Goal: Task Accomplishment & Management: Manage account settings

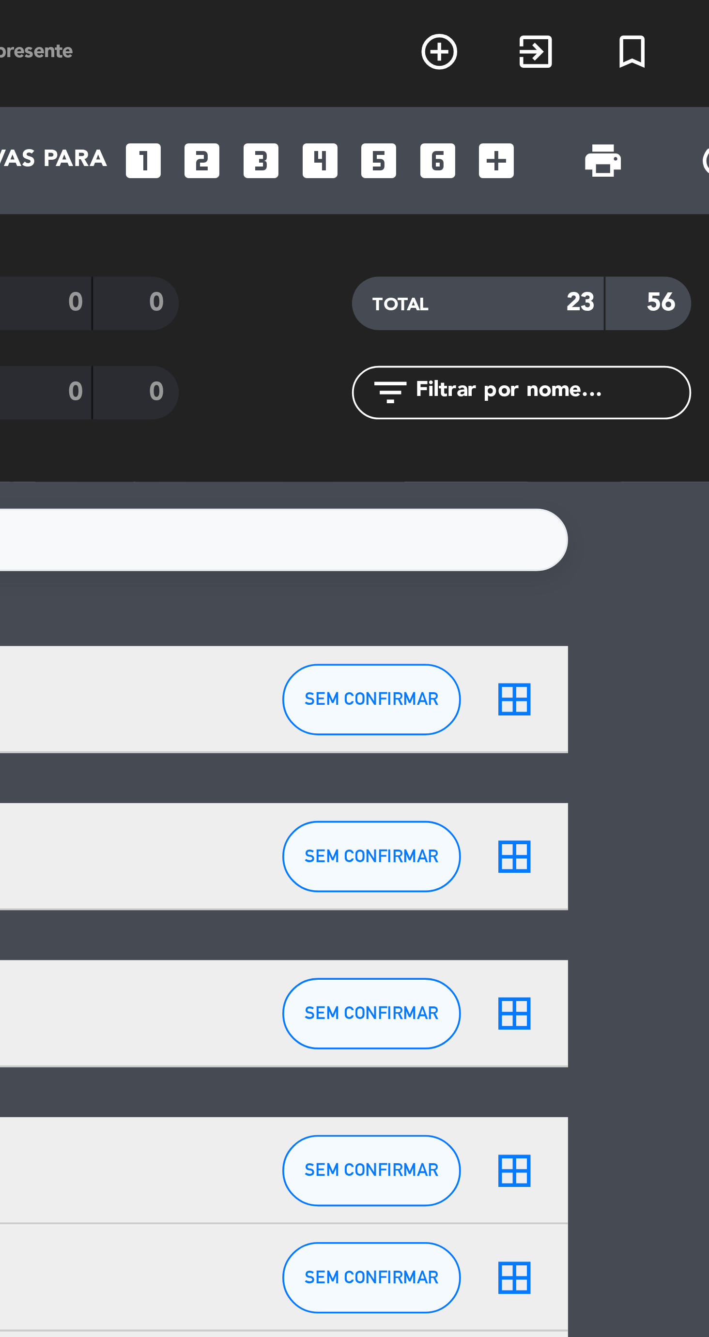
click at [623, 49] on icon "add_box" at bounding box center [625, 43] width 13 height 13
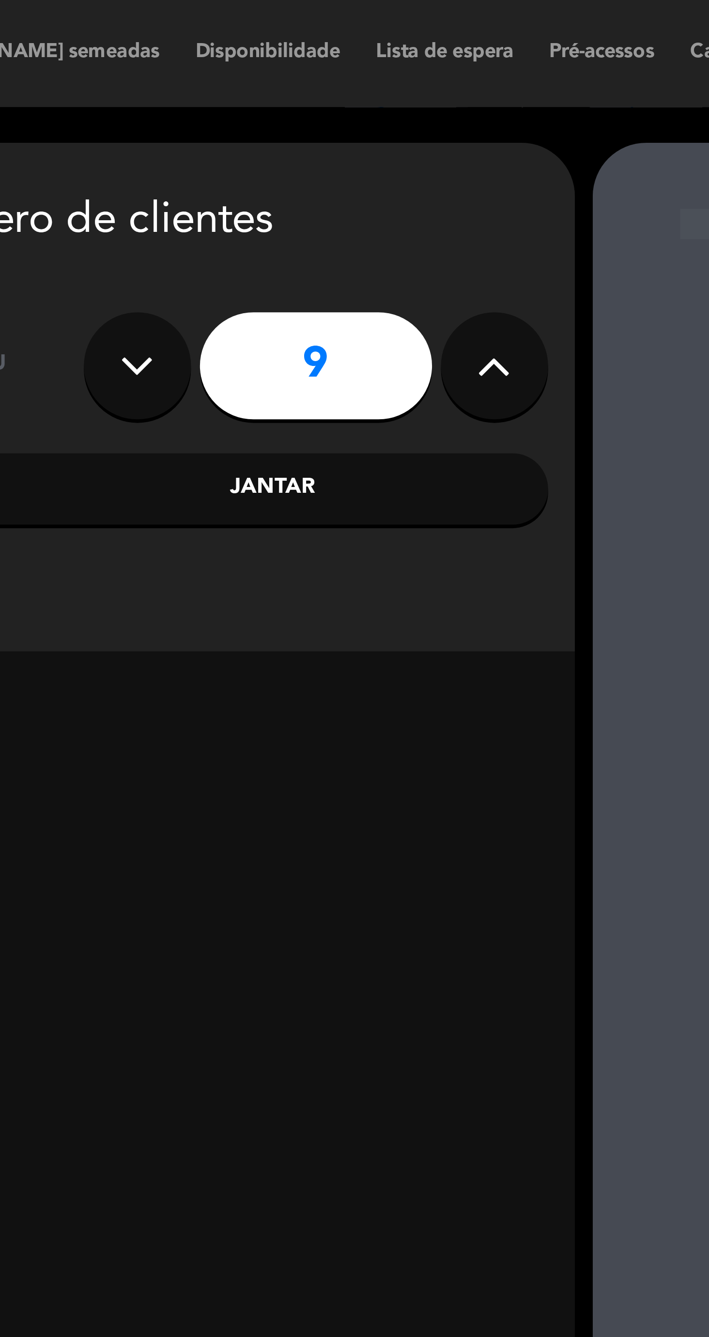
click at [412, 95] on button at bounding box center [407, 99] width 29 height 29
click at [416, 94] on button at bounding box center [407, 99] width 29 height 29
type input "11"
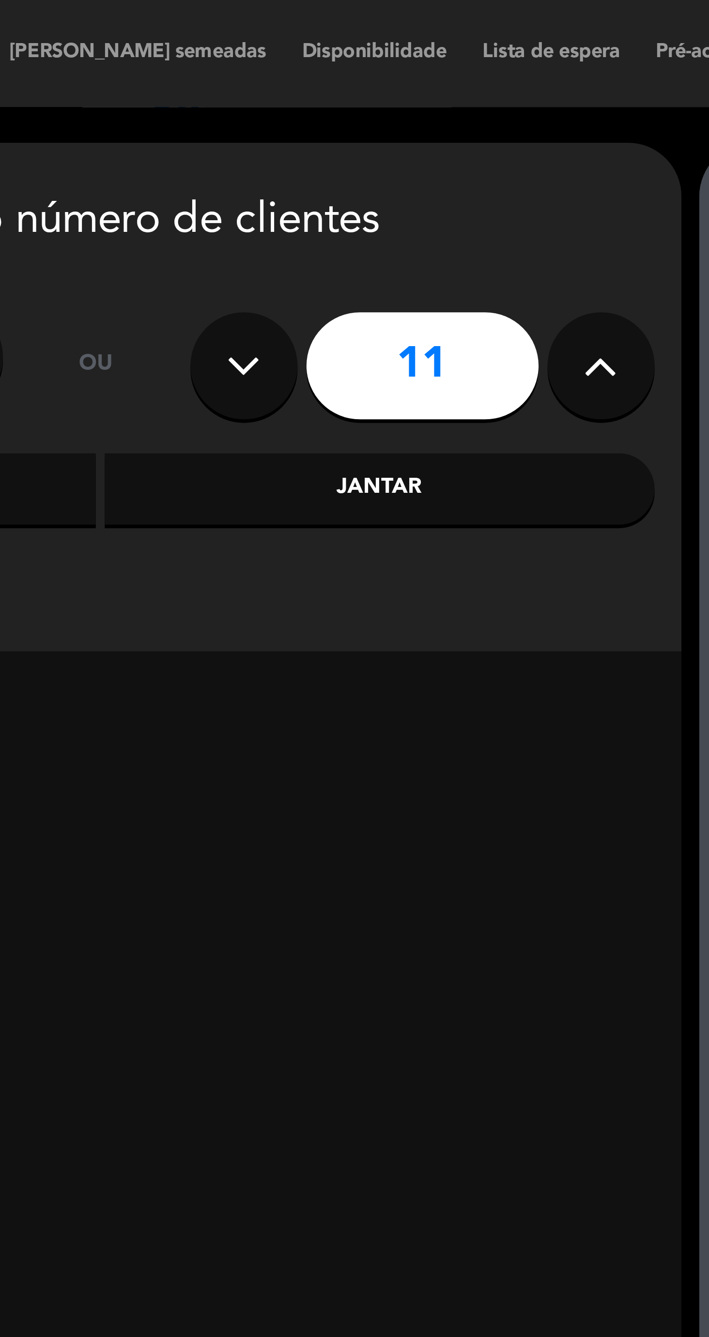
click at [367, 134] on div "Jantar" at bounding box center [347, 132] width 149 height 19
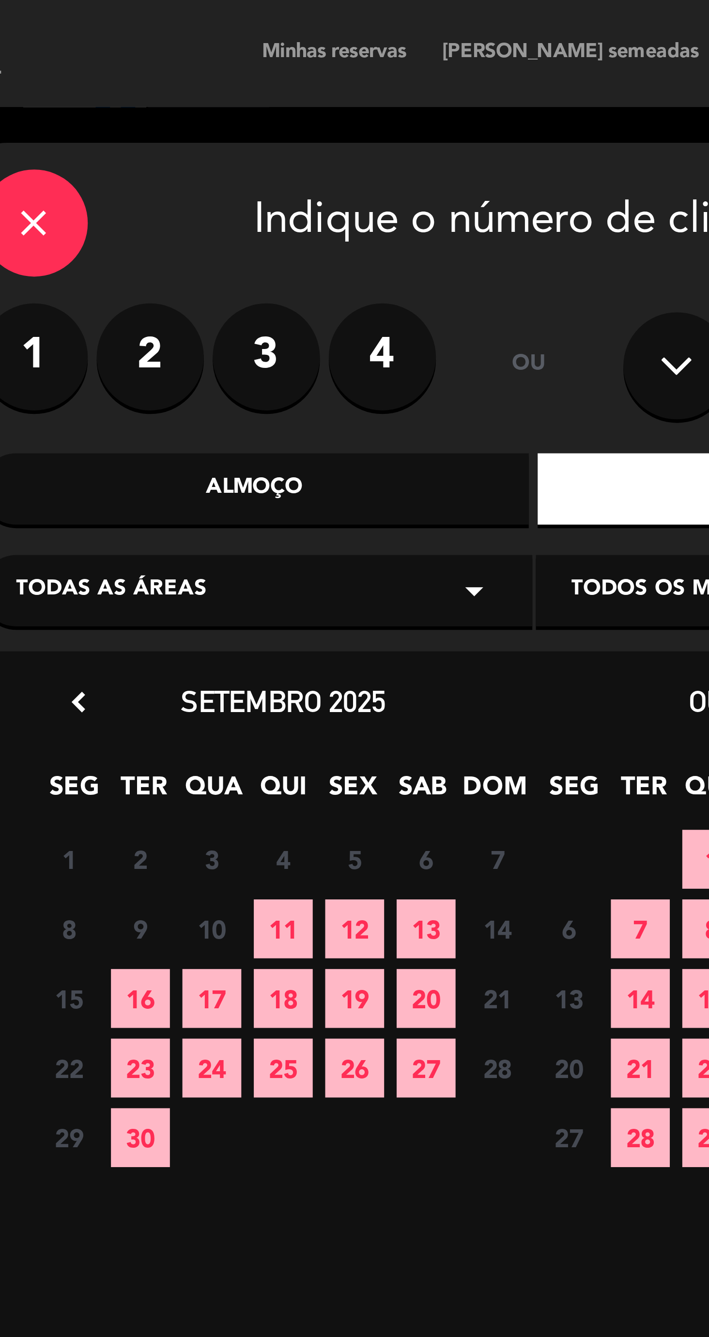
click at [206, 251] on span "11" at bounding box center [204, 252] width 16 height 16
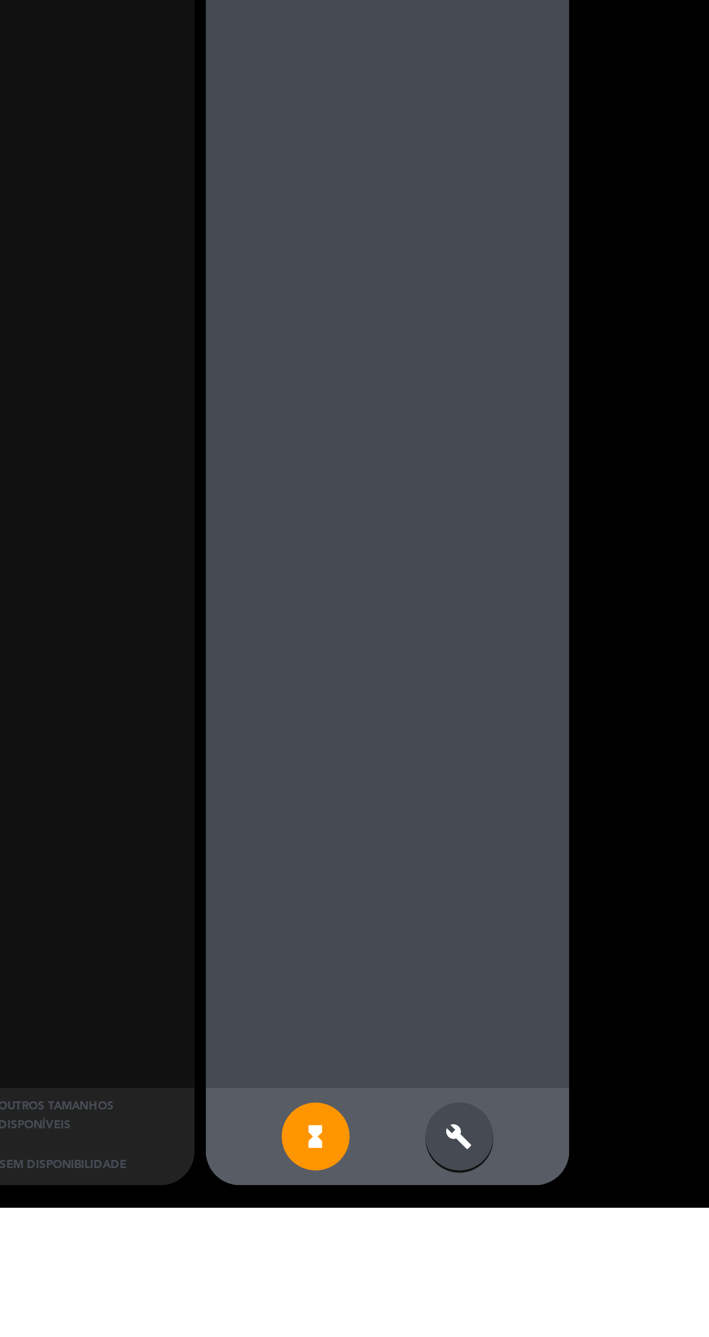
click at [551, 1321] on div "build" at bounding box center [542, 1306] width 29 height 29
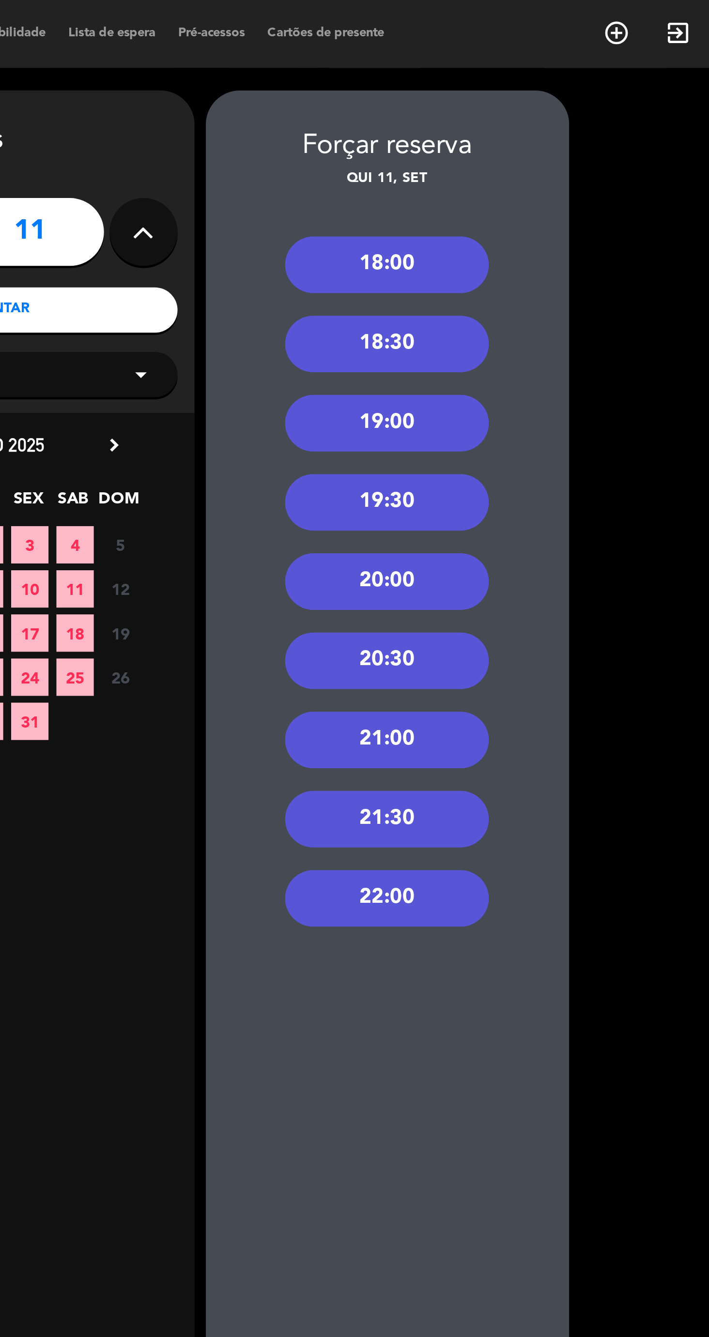
click at [531, 185] on div "19:00" at bounding box center [511, 181] width 87 height 24
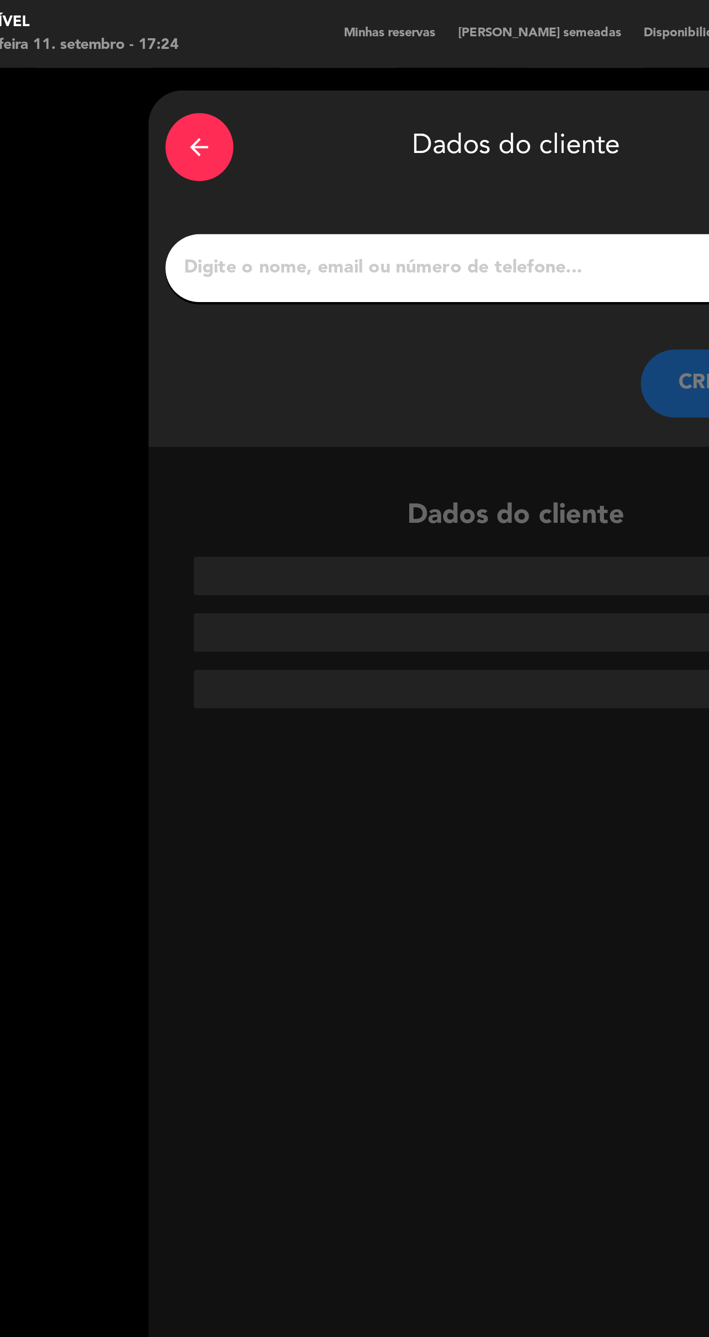
click at [158, 117] on input "1" at bounding box center [272, 115] width 286 height 14
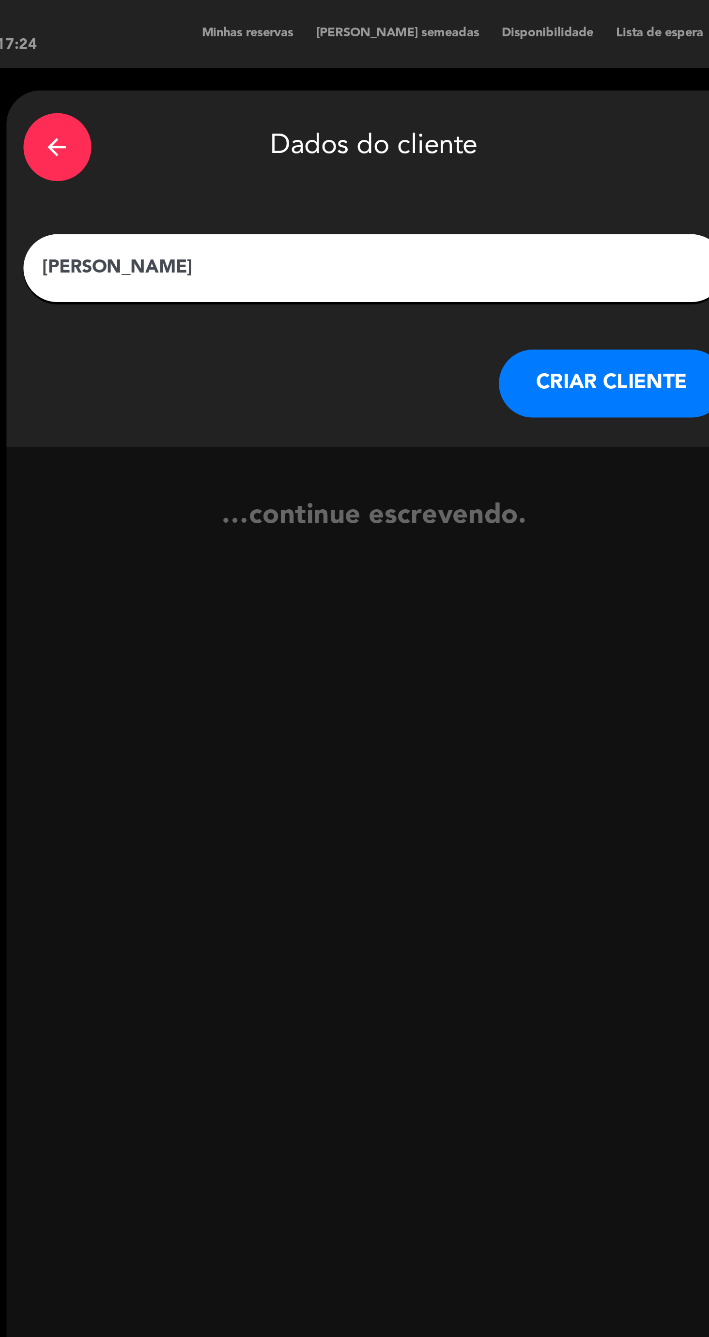
click at [152, 115] on input "[PERSON_NAME]" at bounding box center [272, 115] width 286 height 14
type input "[PERSON_NAME]"
click at [381, 158] on button "CRIAR CLIENTE" at bounding box center [373, 164] width 97 height 29
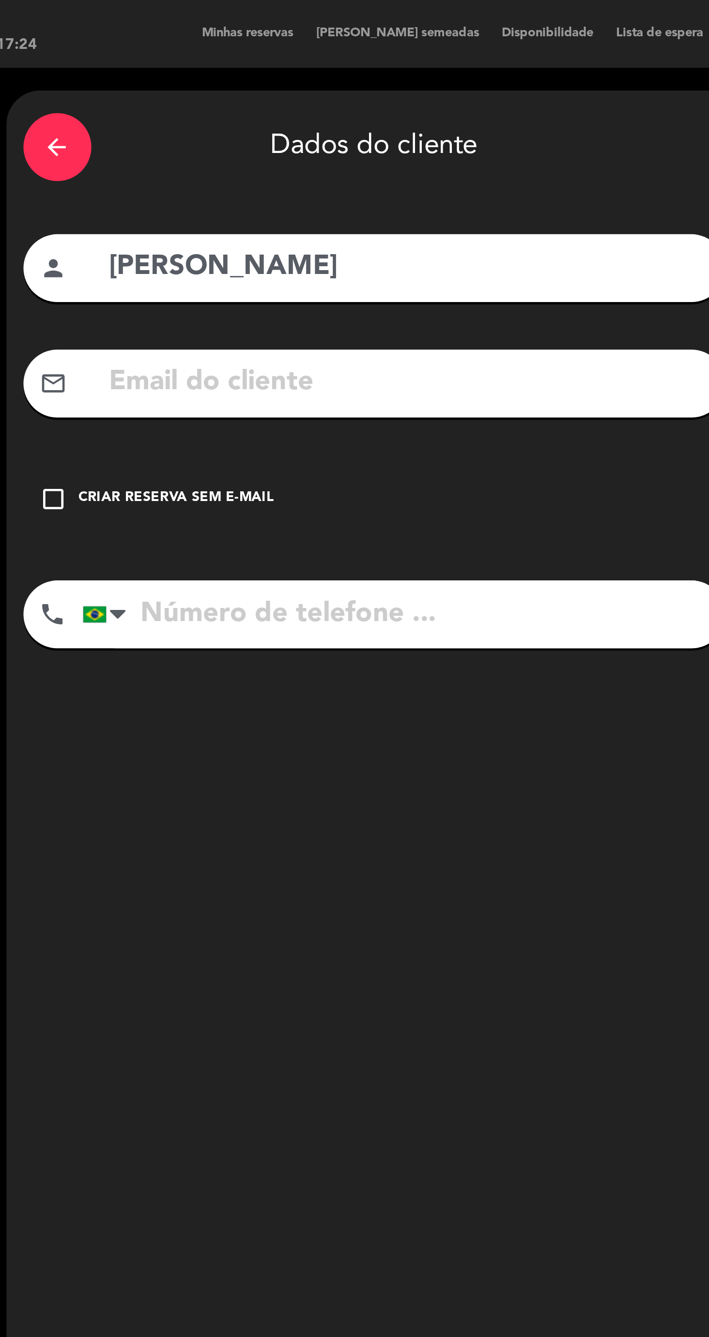
click at [189, 222] on div "check_box_outline_blank Criar reserva sem e-mail" at bounding box center [272, 213] width 300 height 29
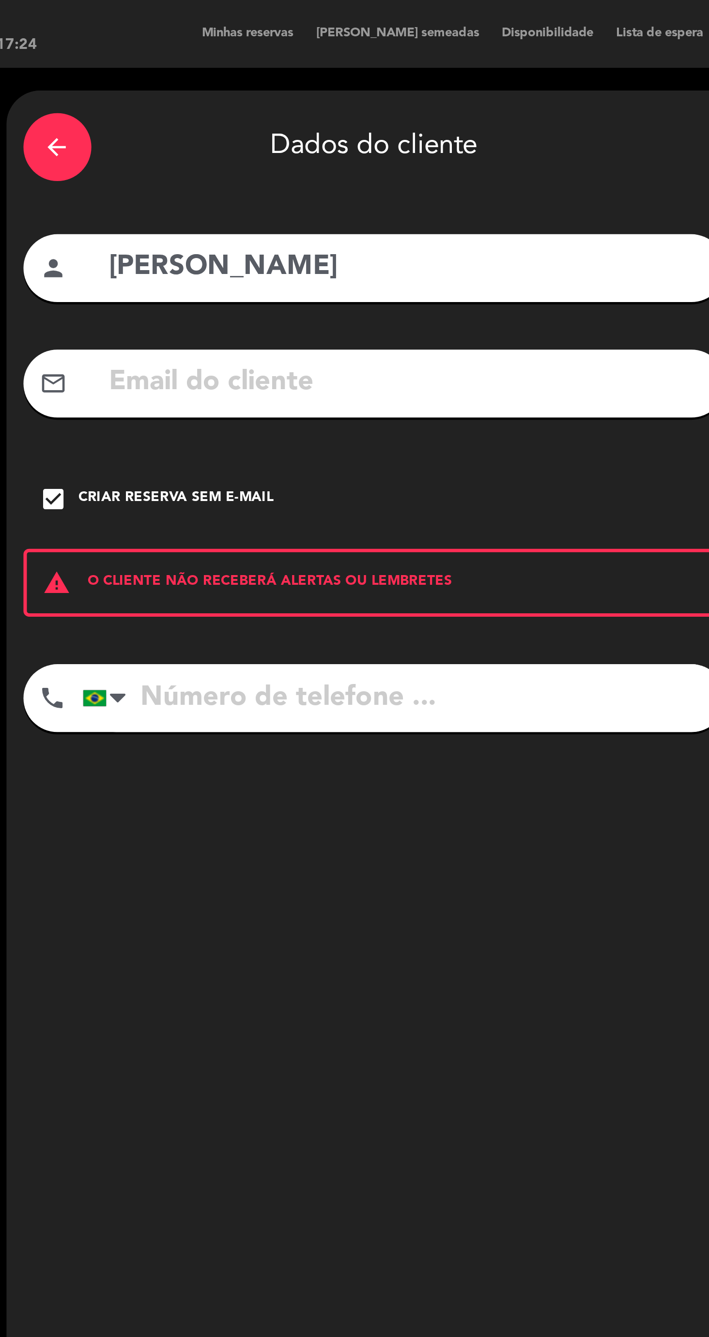
click at [243, 304] on input "tel" at bounding box center [284, 298] width 275 height 29
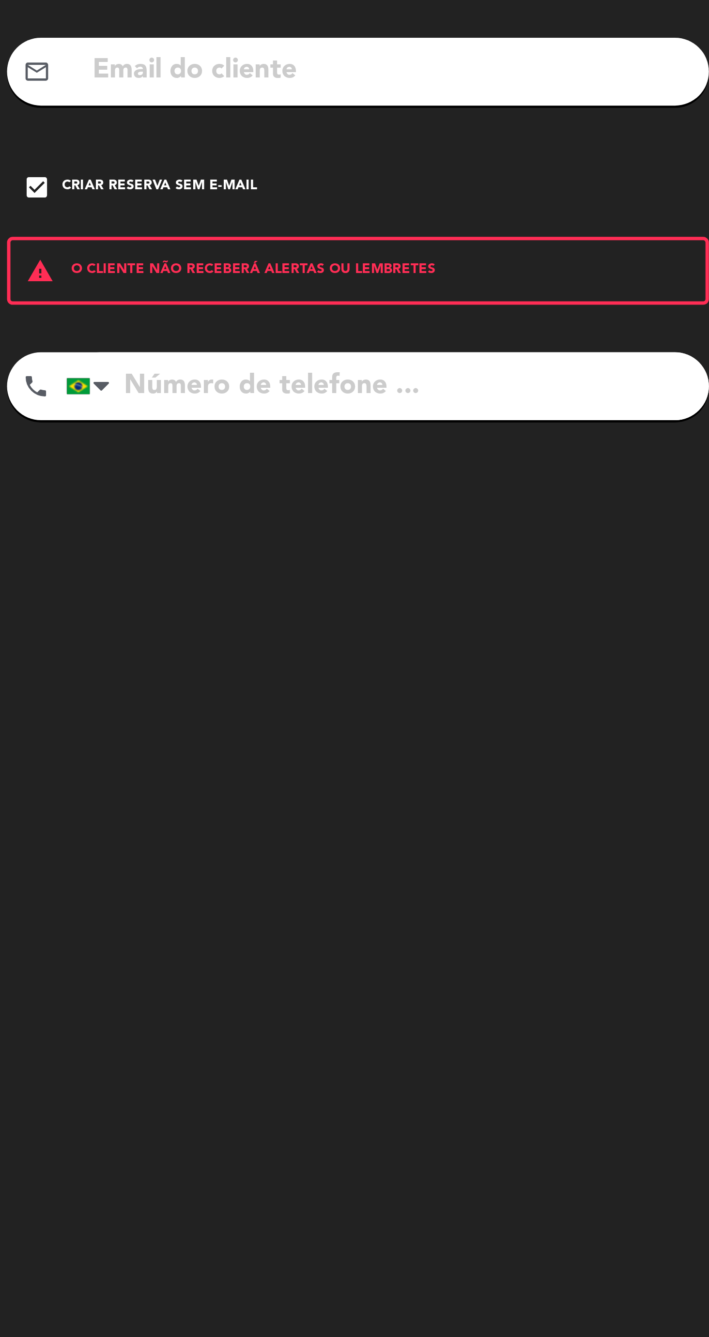
click at [327, 294] on input "tel" at bounding box center [284, 298] width 275 height 29
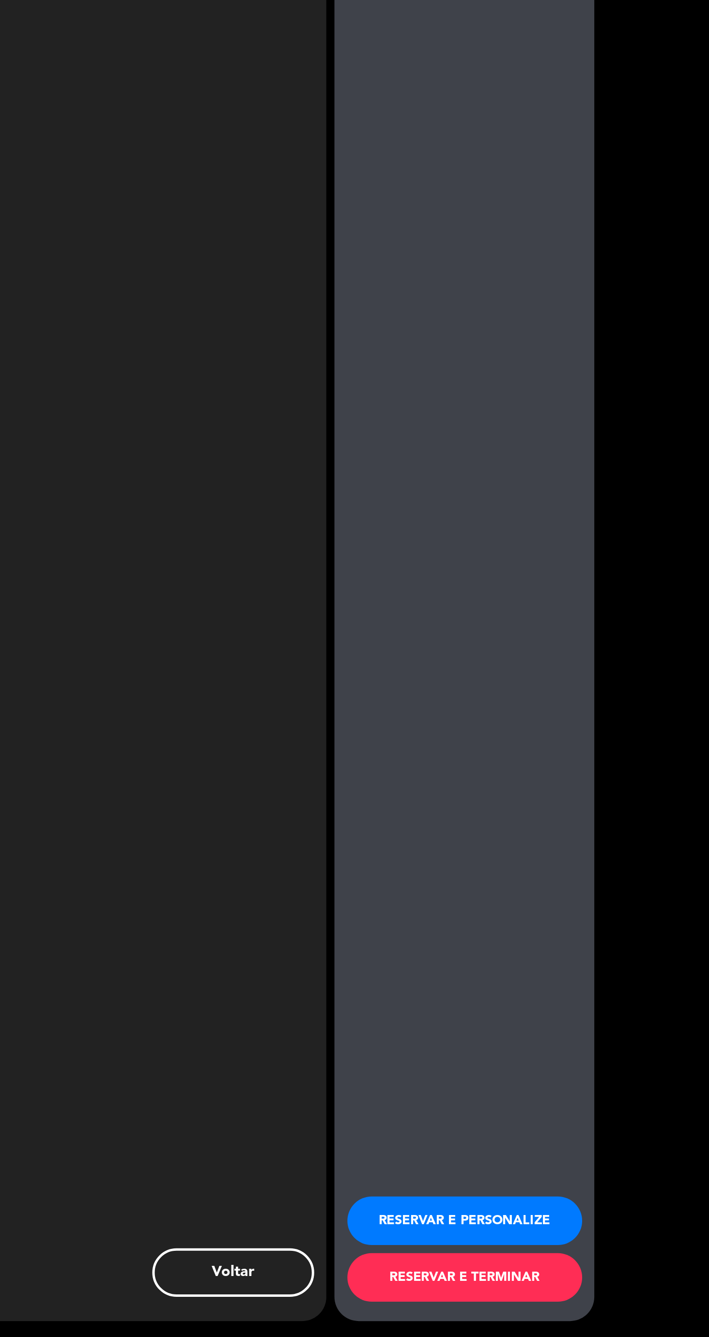
scroll to position [95, 0]
type input "[PHONE_NUMBER]"
click at [530, 1302] on button "RESERVAR E TERMINAR" at bounding box center [512, 1301] width 140 height 29
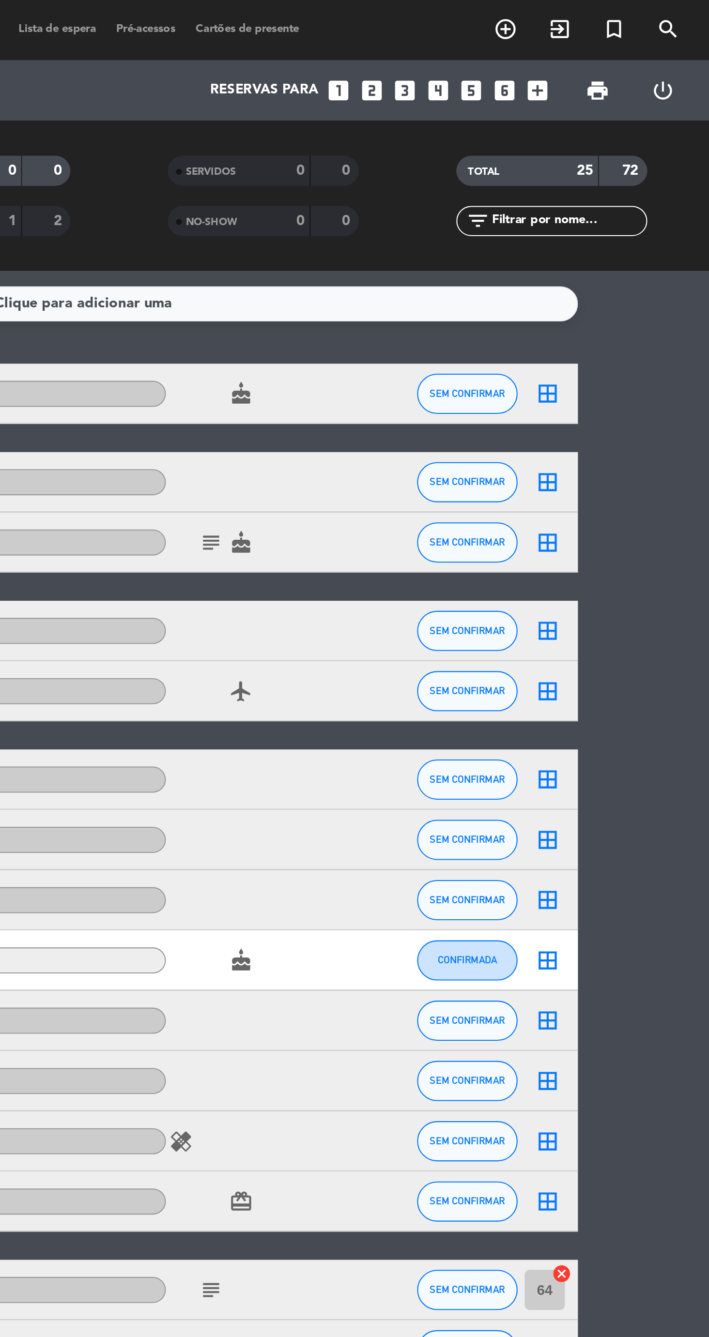
click at [629, 308] on icon "border_all" at bounding box center [631, 304] width 12 height 12
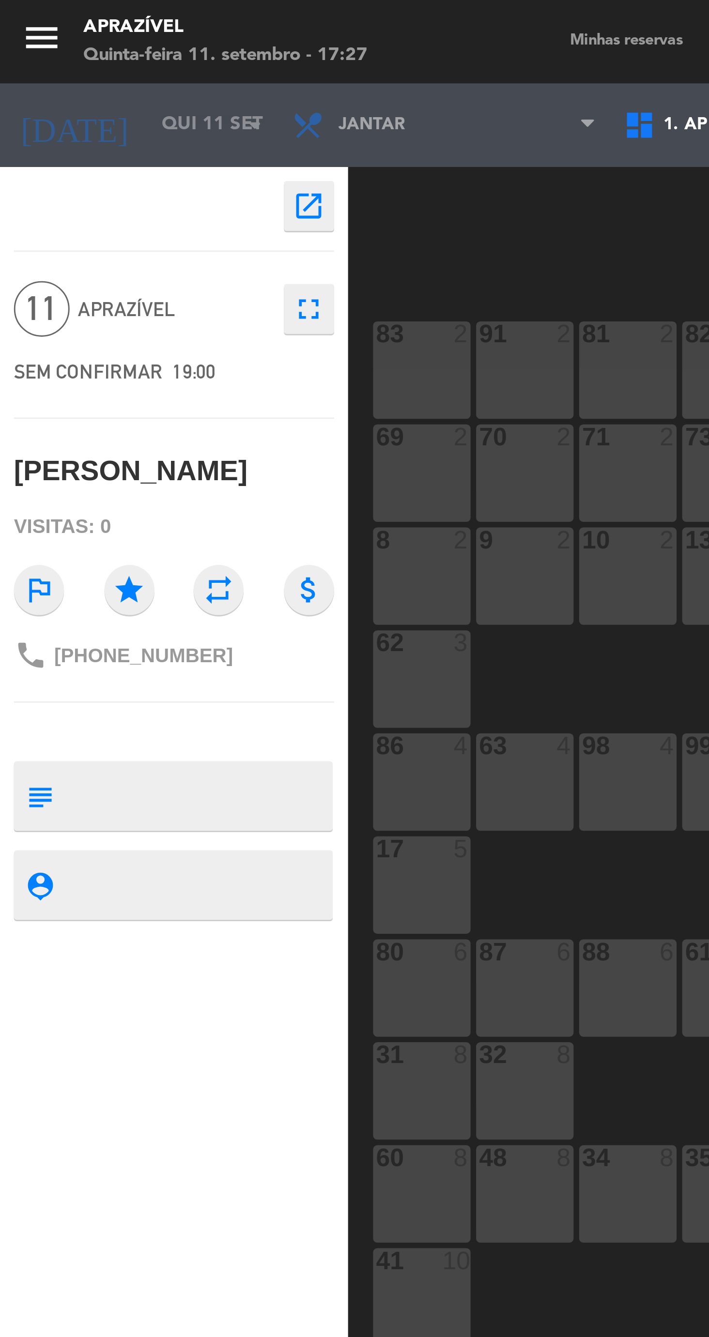
click at [140, 416] on div "60 8" at bounding box center [147, 416] width 34 height 34
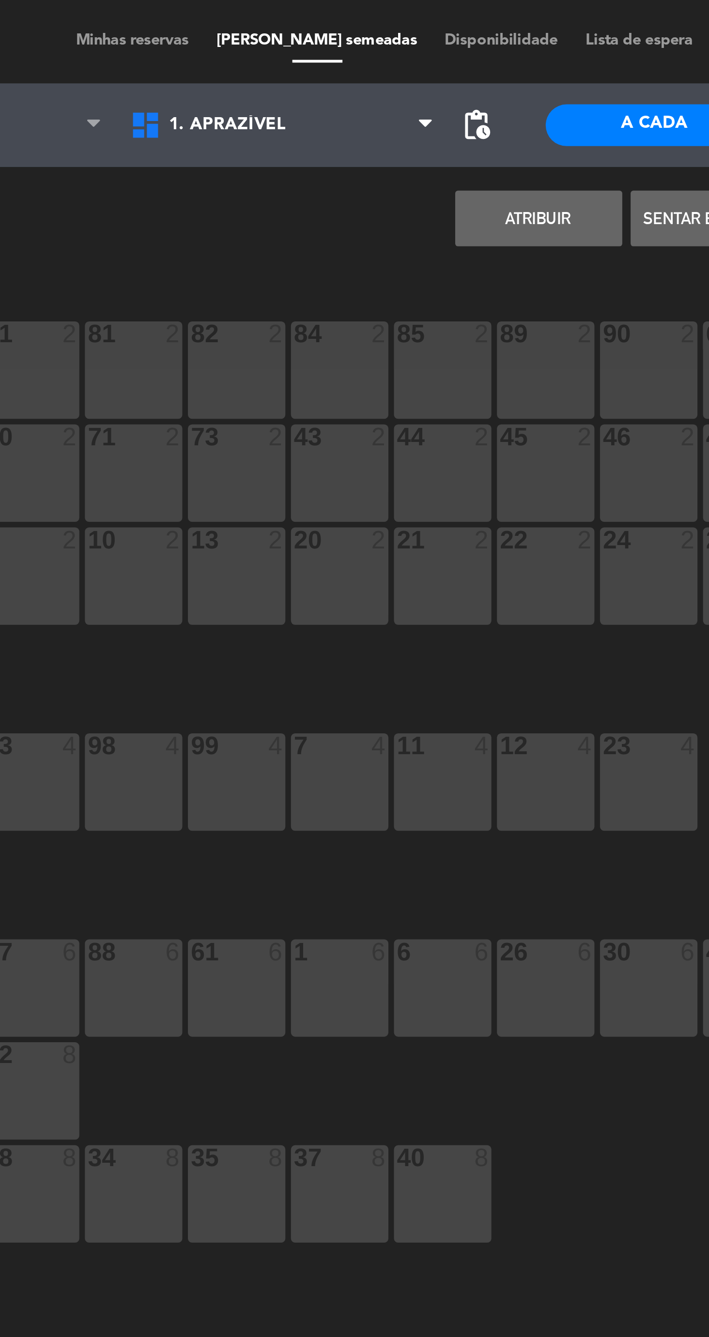
click at [363, 73] on button "Atribuir" at bounding box center [359, 75] width 58 height 19
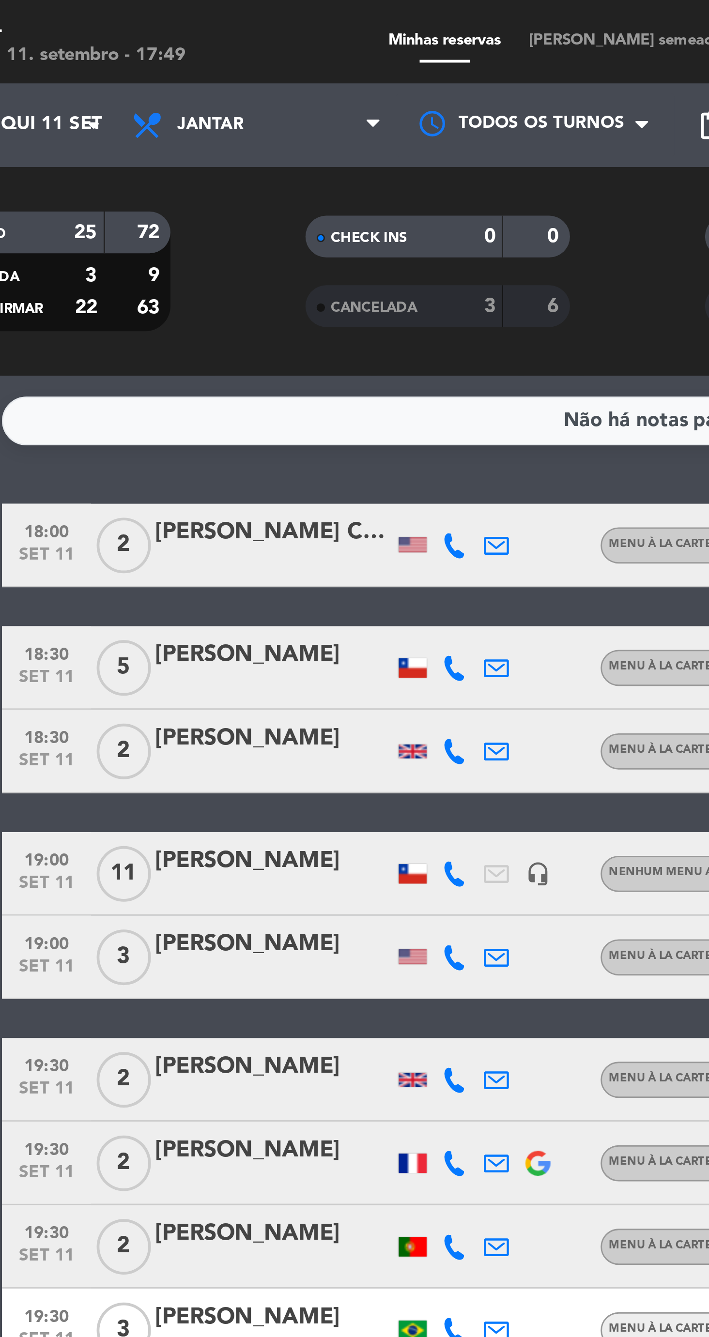
click at [164, 303] on div "[PERSON_NAME]" at bounding box center [158, 299] width 82 height 13
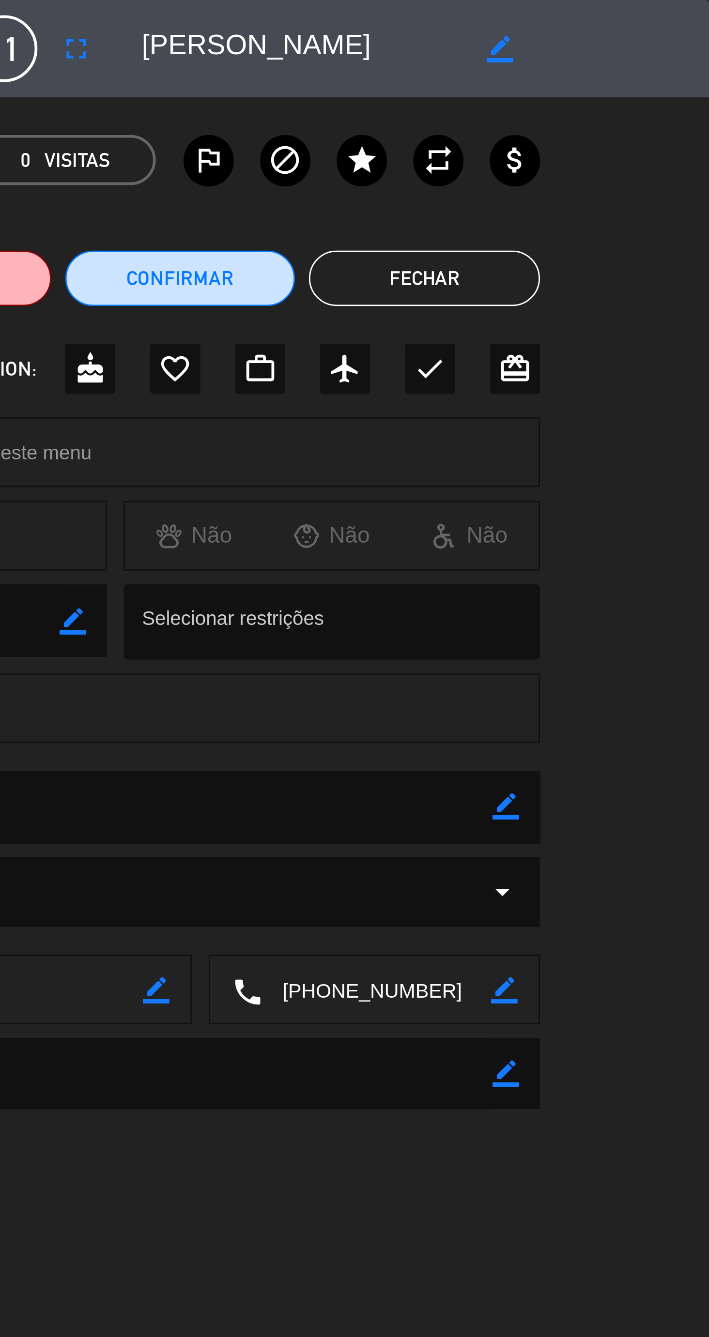
click at [491, 15] on icon "fullscreen" at bounding box center [489, 17] width 12 height 12
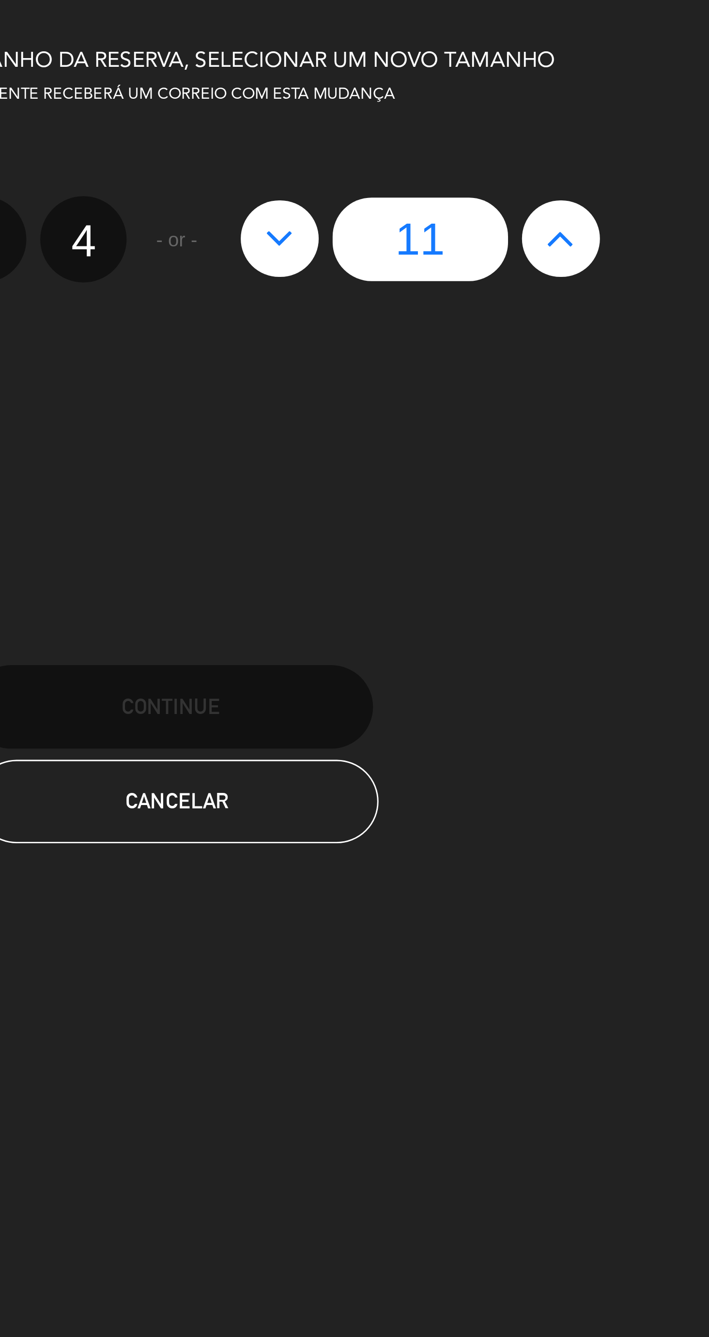
click at [491, 83] on icon at bounding box center [488, 82] width 10 height 15
type input "12"
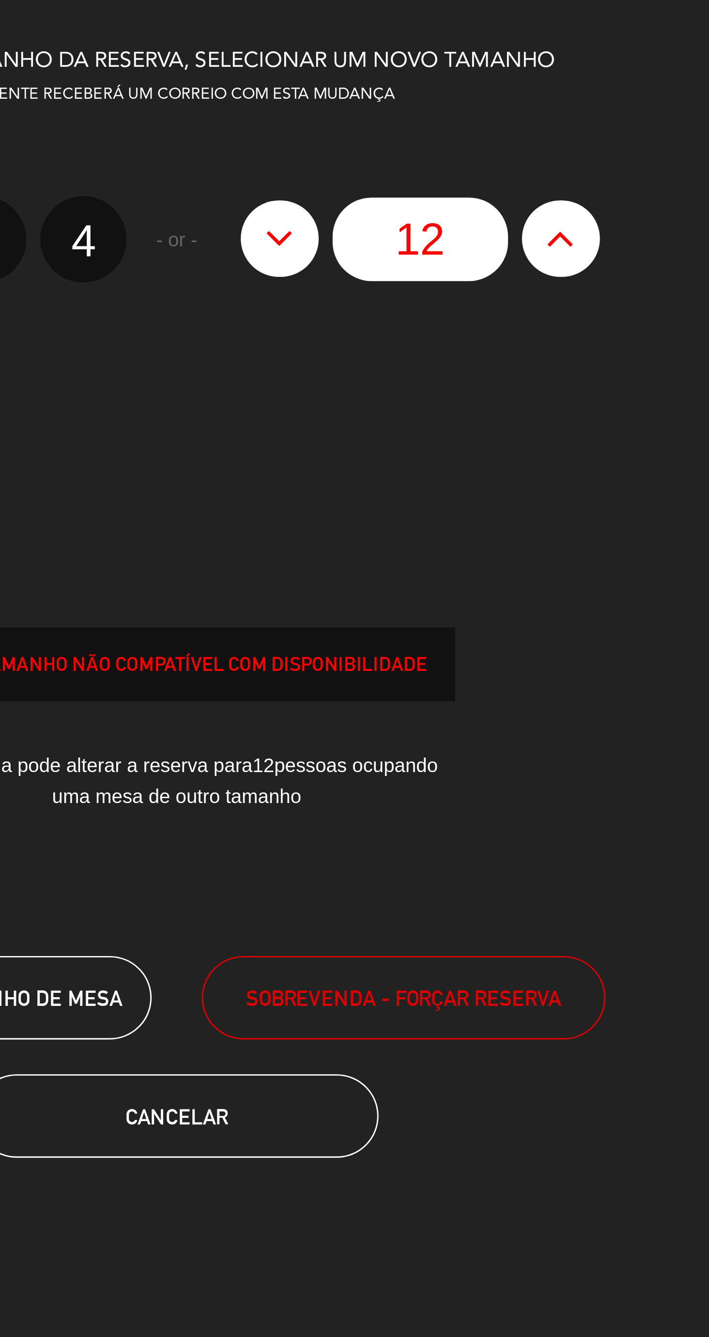
click at [494, 86] on button at bounding box center [488, 83] width 27 height 26
type input "13"
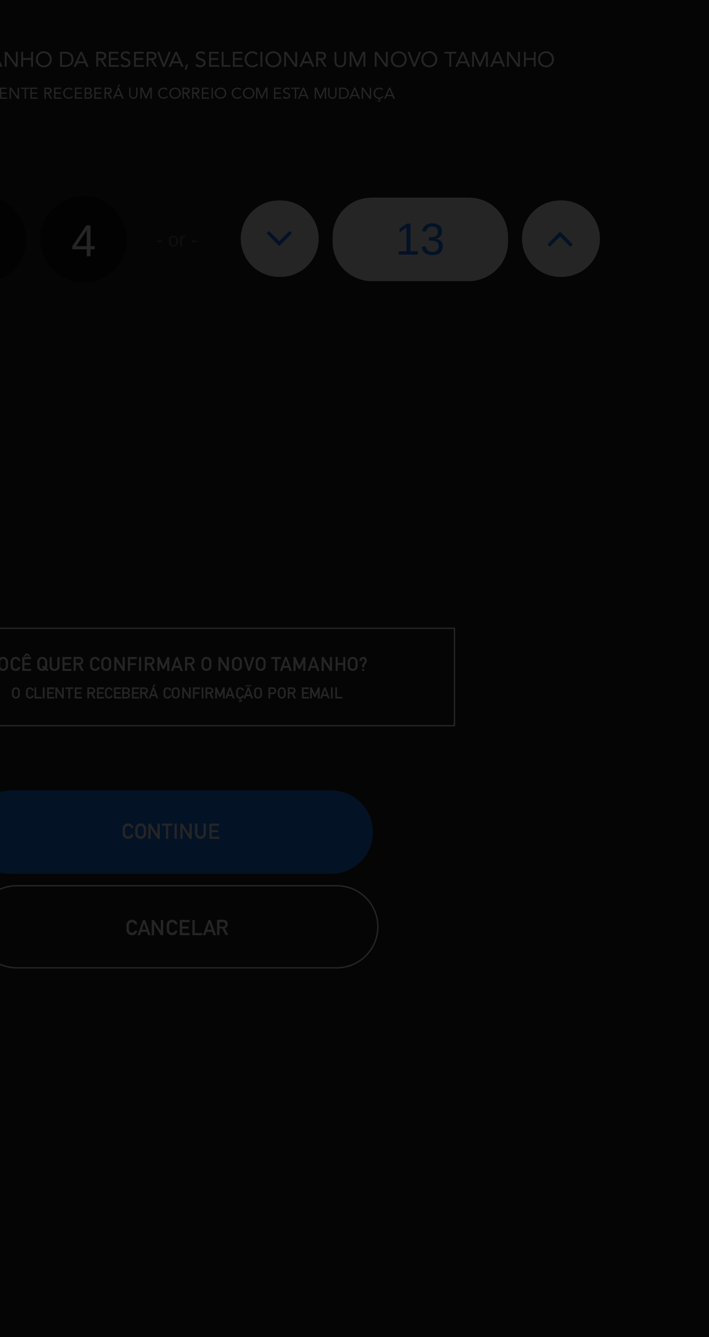
click at [405, 299] on div at bounding box center [354, 668] width 709 height 1337
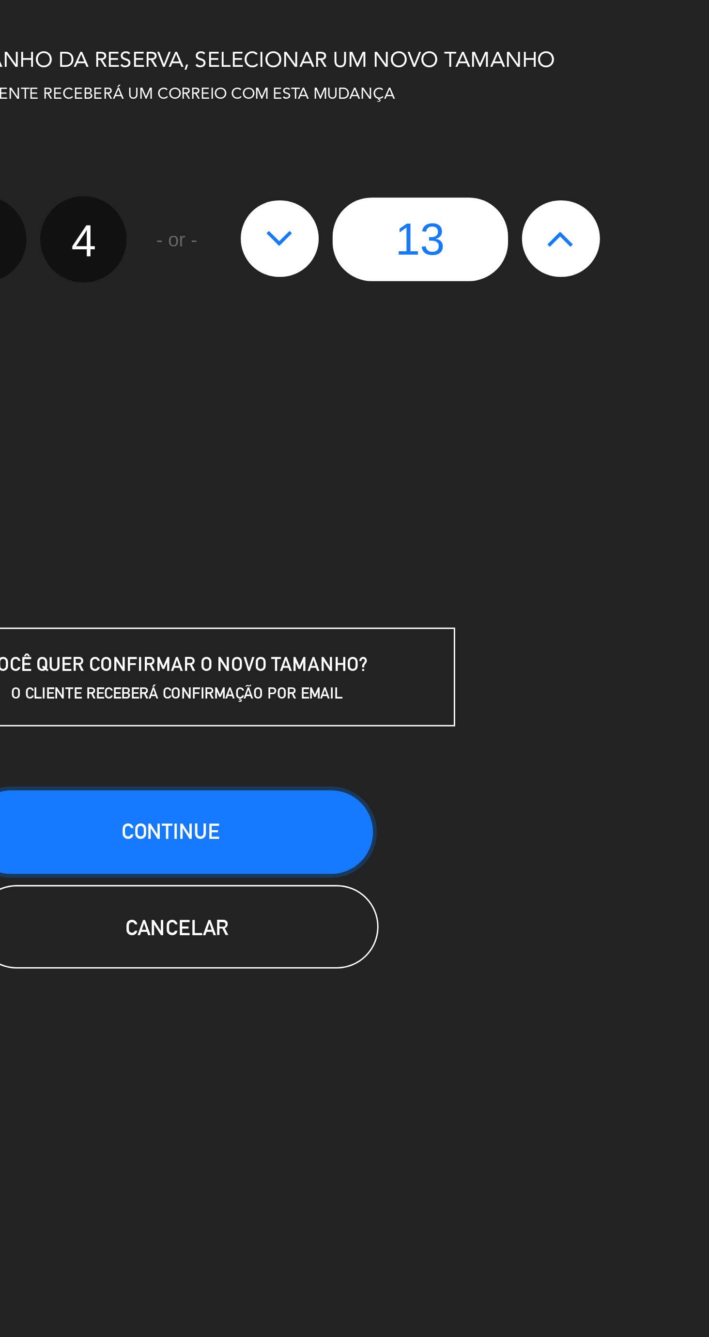
click at [402, 291] on button "CONTINUE" at bounding box center [352, 289] width 140 height 29
